Goal: Task Accomplishment & Management: Manage account settings

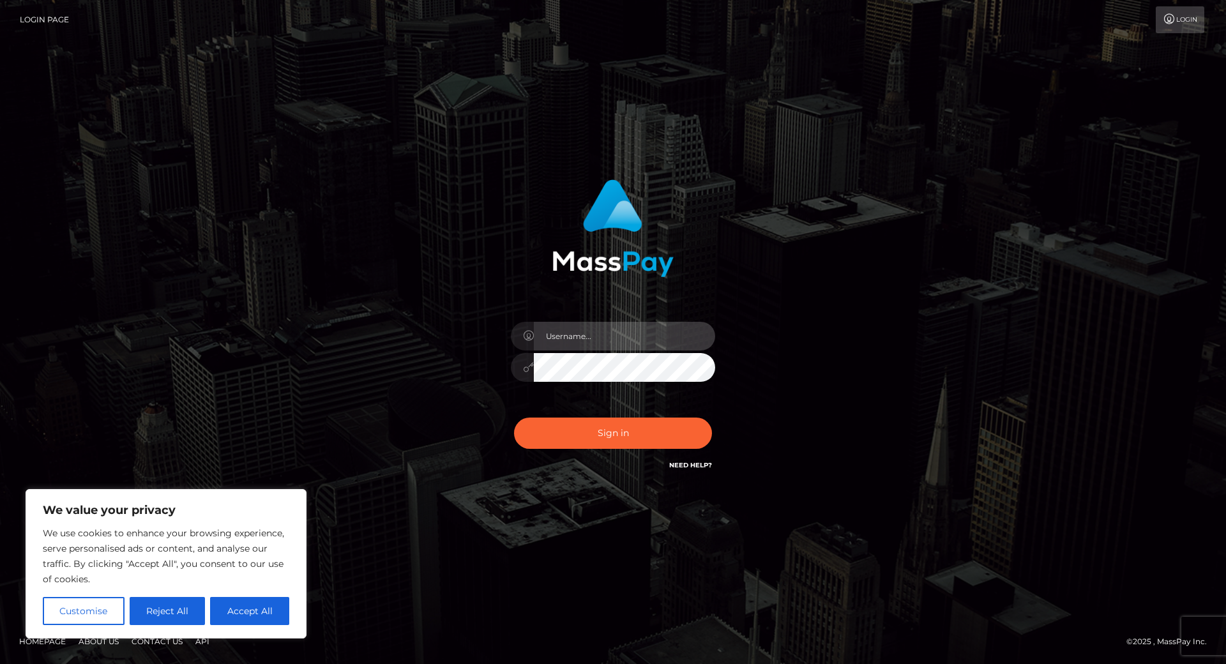
click at [578, 322] on input "text" at bounding box center [624, 336] width 181 height 29
type input "boroday.tanya1987@gmail.com"
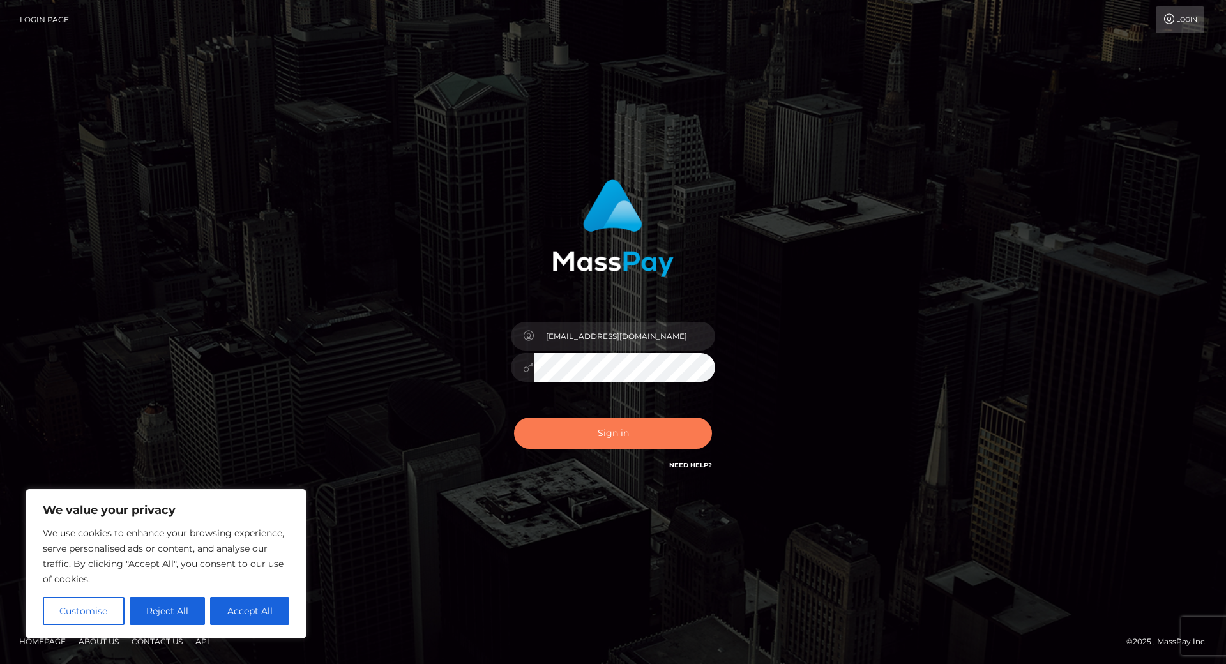
click at [603, 418] on button "Sign in" at bounding box center [613, 433] width 198 height 31
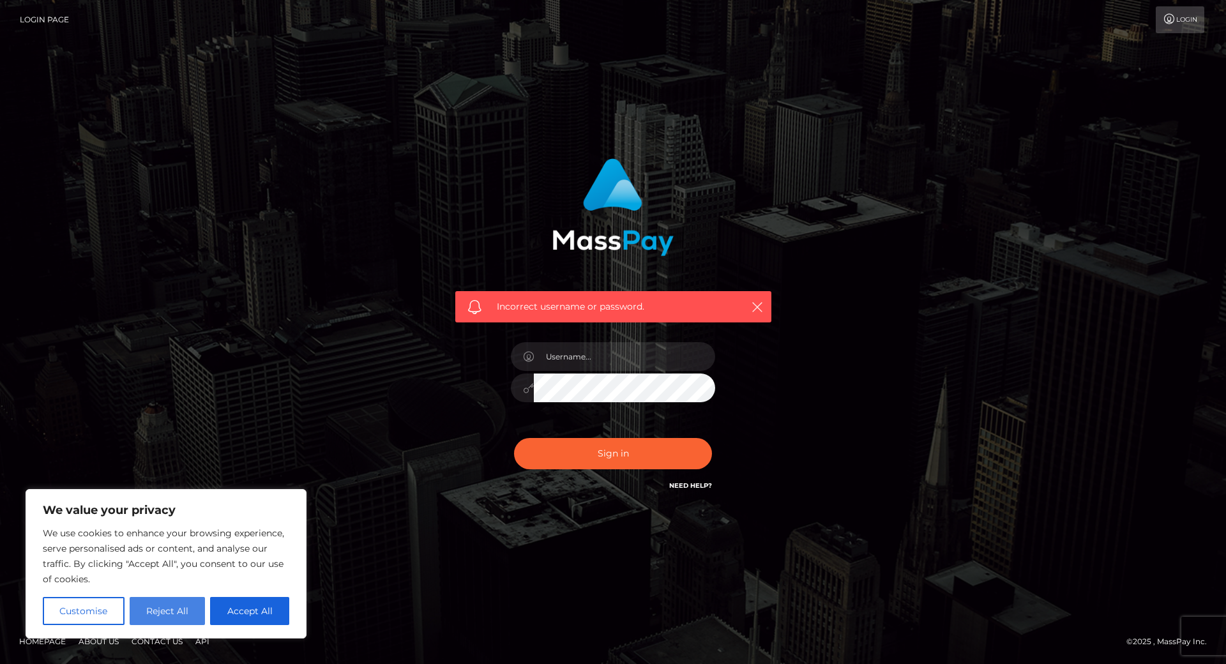
click at [142, 575] on button "Reject All" at bounding box center [168, 611] width 76 height 28
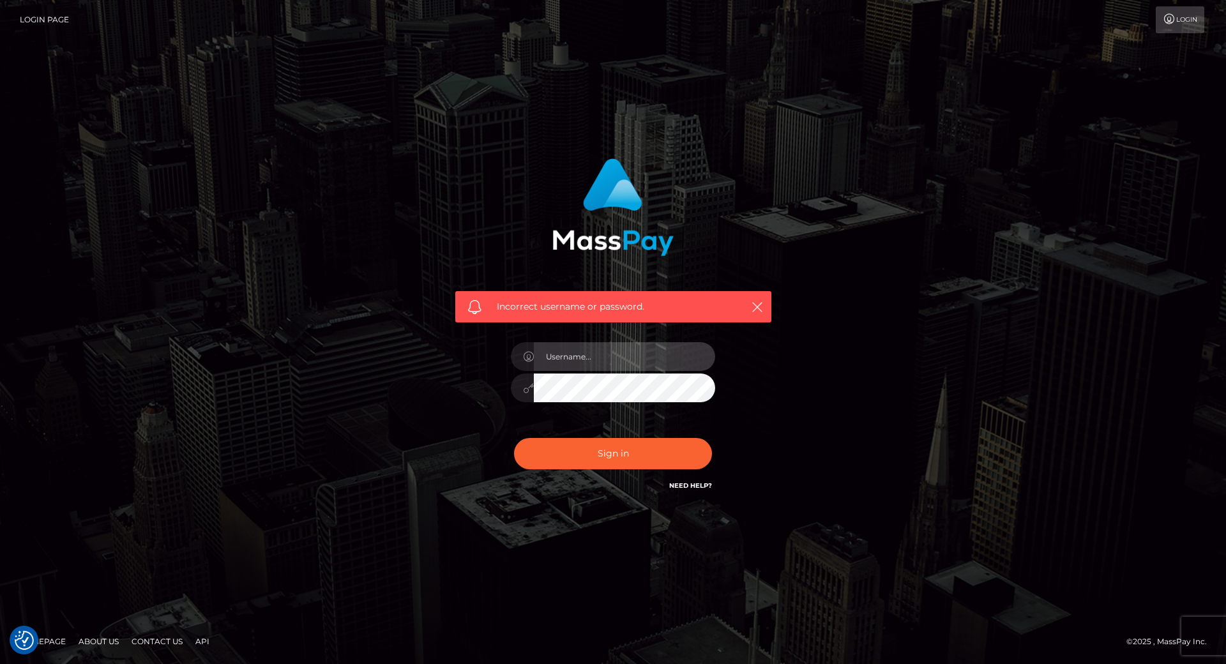
click at [609, 342] on input "text" at bounding box center [624, 356] width 181 height 29
type input "boroday.tanya1987@gmail.com"
click at [570, 438] on button "Sign in" at bounding box center [613, 453] width 198 height 31
click at [1176, 26] on link "Login" at bounding box center [1180, 19] width 49 height 27
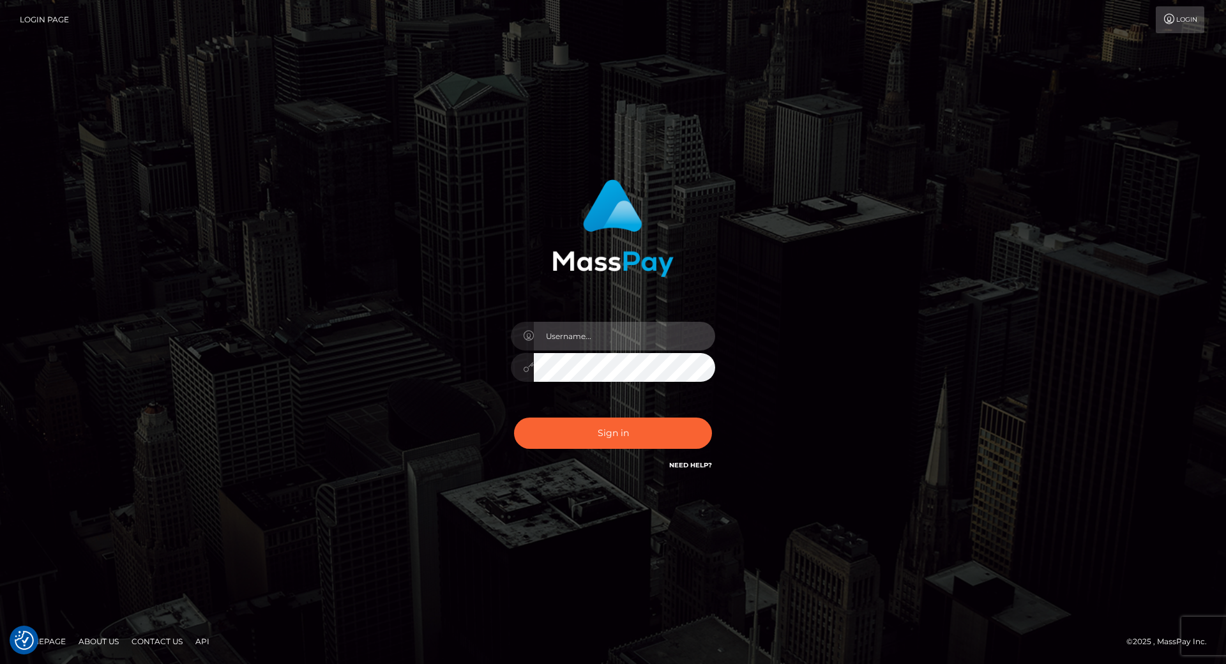
click at [595, 322] on input "text" at bounding box center [624, 336] width 181 height 29
type input "[EMAIL_ADDRESS][DOMAIN_NAME]"
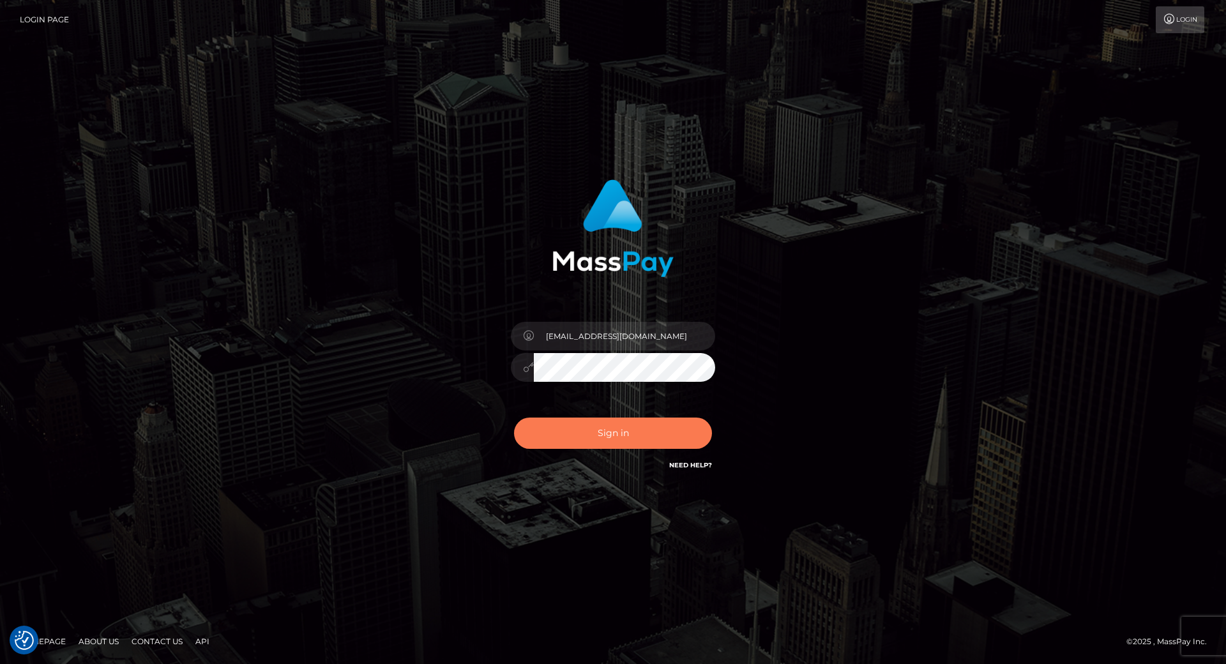
click at [639, 418] on button "Sign in" at bounding box center [613, 433] width 198 height 31
